Goal: Task Accomplishment & Management: Use online tool/utility

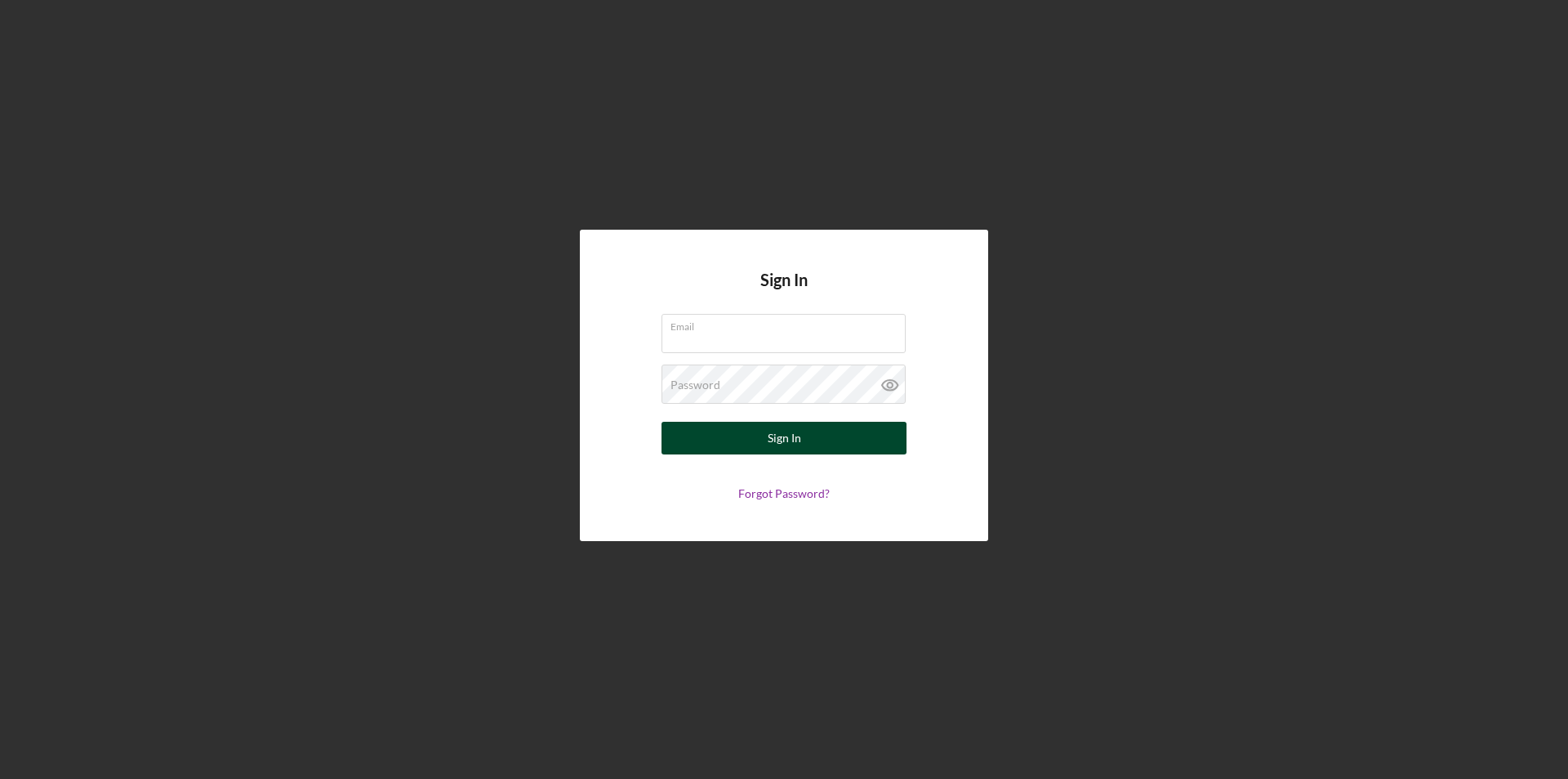
type input "[EMAIL_ADDRESS][PERSON_NAME][DOMAIN_NAME]"
click at [793, 431] on div "Sign In" at bounding box center [784, 438] width 33 height 33
